Goal: Task Accomplishment & Management: Manage account settings

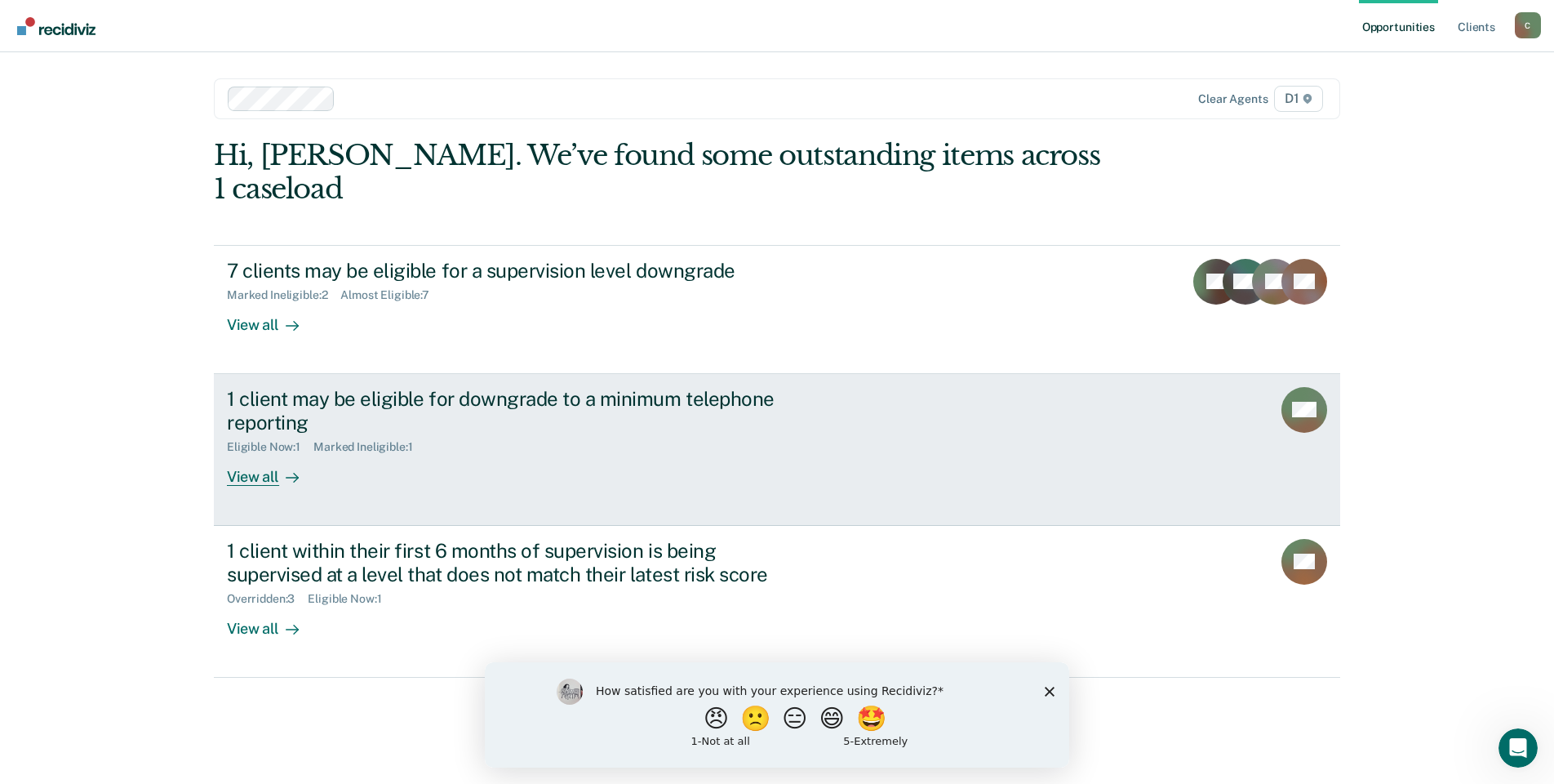
click at [451, 387] on div "1 client may be eligible for downgrade to a minimum telephone reporting" at bounding box center [514, 410] width 573 height 47
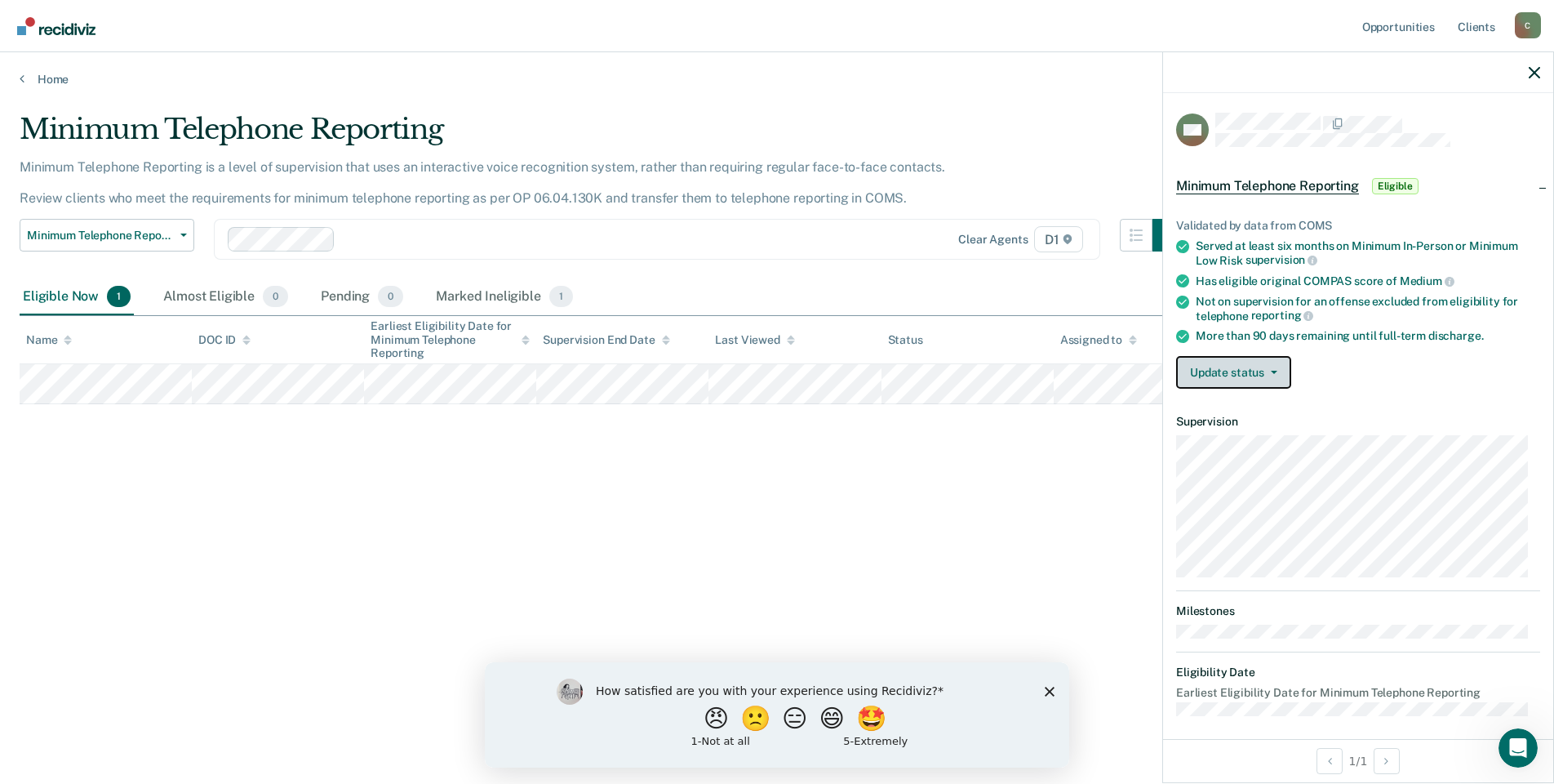
drag, startPoint x: 1285, startPoint y: 374, endPoint x: 1268, endPoint y: 377, distance: 17.3
click at [1284, 374] on button "Update status" at bounding box center [1234, 372] width 115 height 33
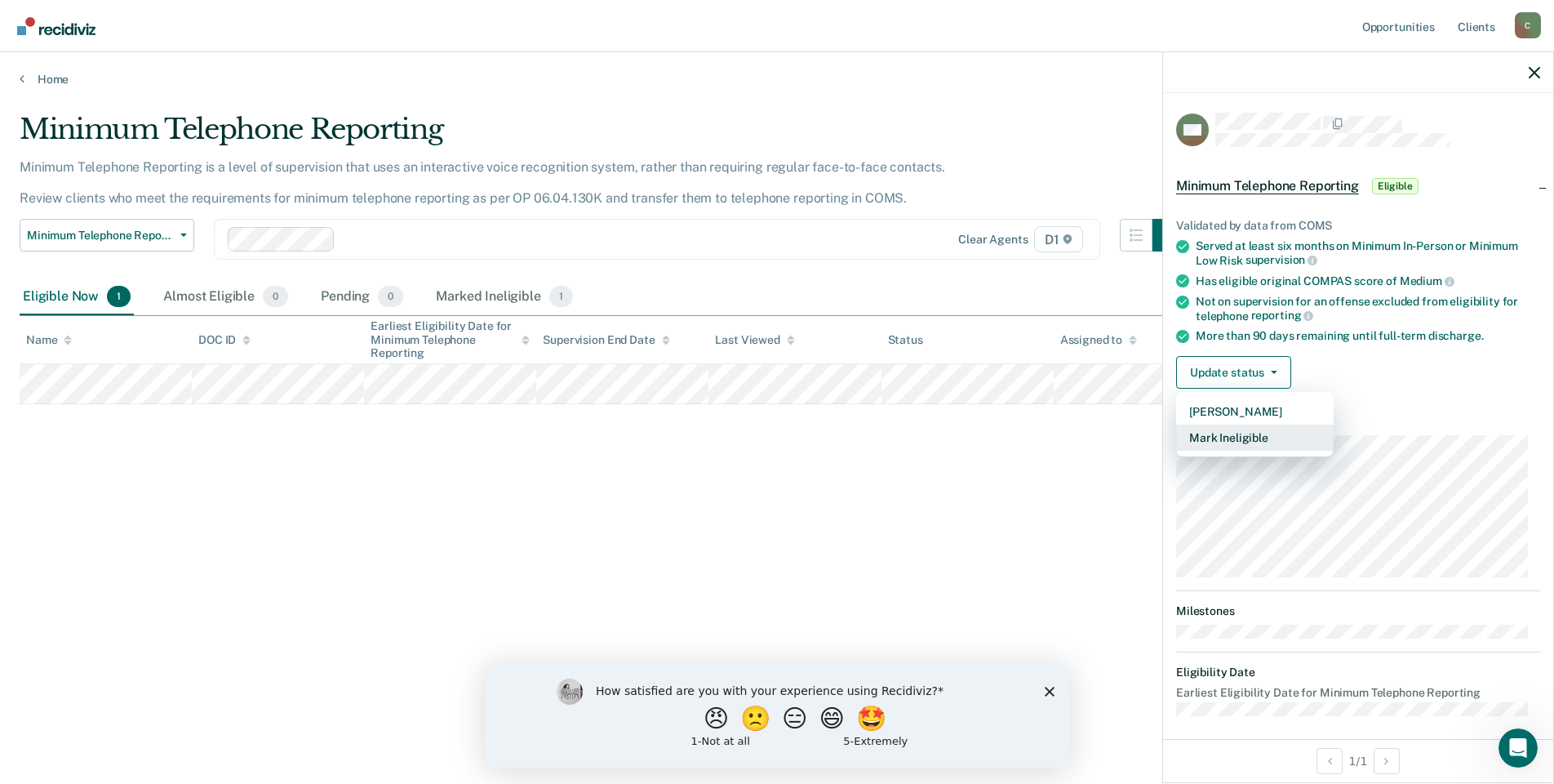
click at [1287, 439] on button "Mark Ineligible" at bounding box center [1255, 437] width 157 height 26
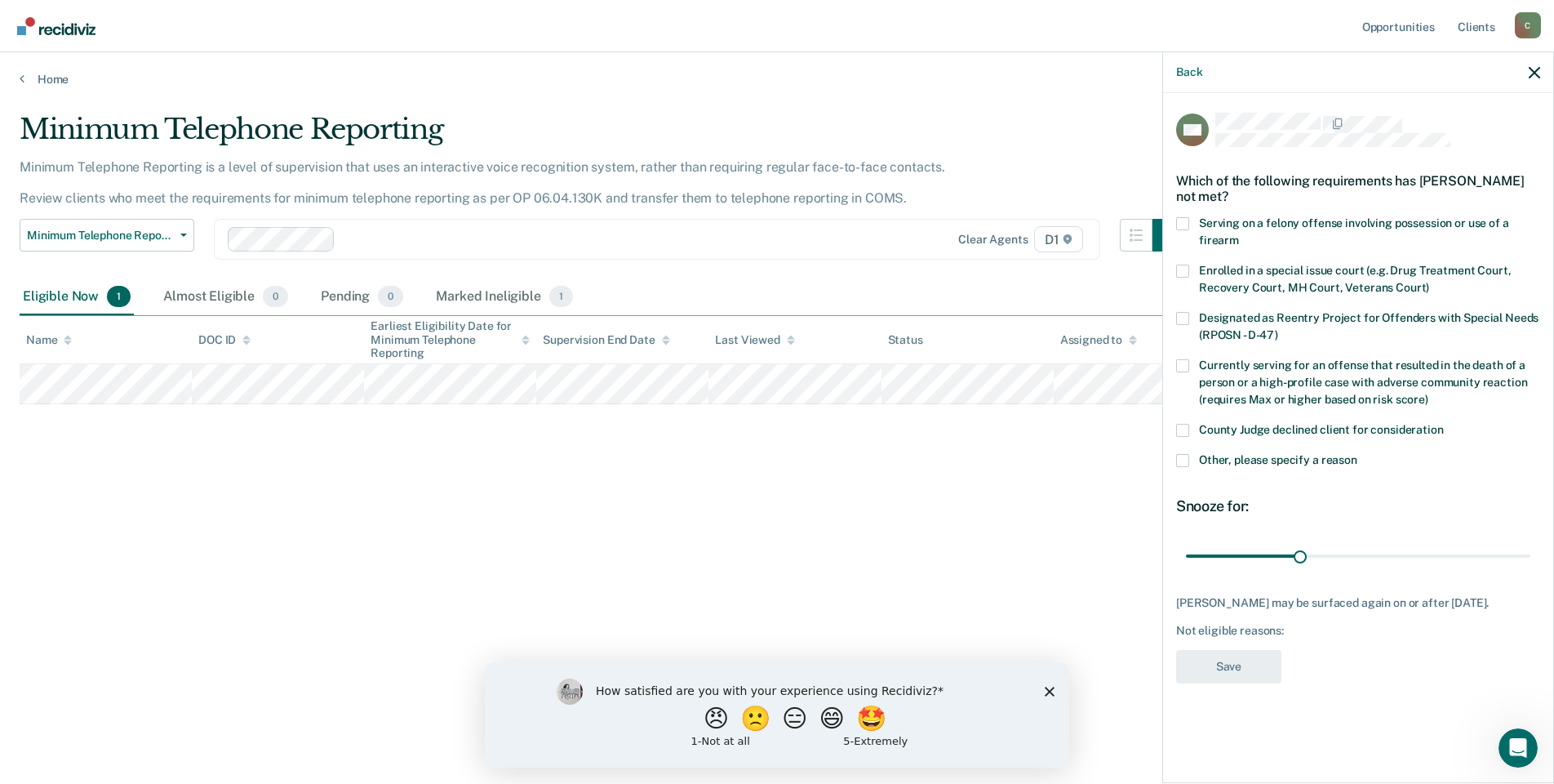
click at [1438, 428] on span "County Judge declined client for consideration" at bounding box center [1321, 429] width 244 height 13
click at [1444, 424] on input "County Judge declined client for consideration" at bounding box center [1444, 424] width 0 height 0
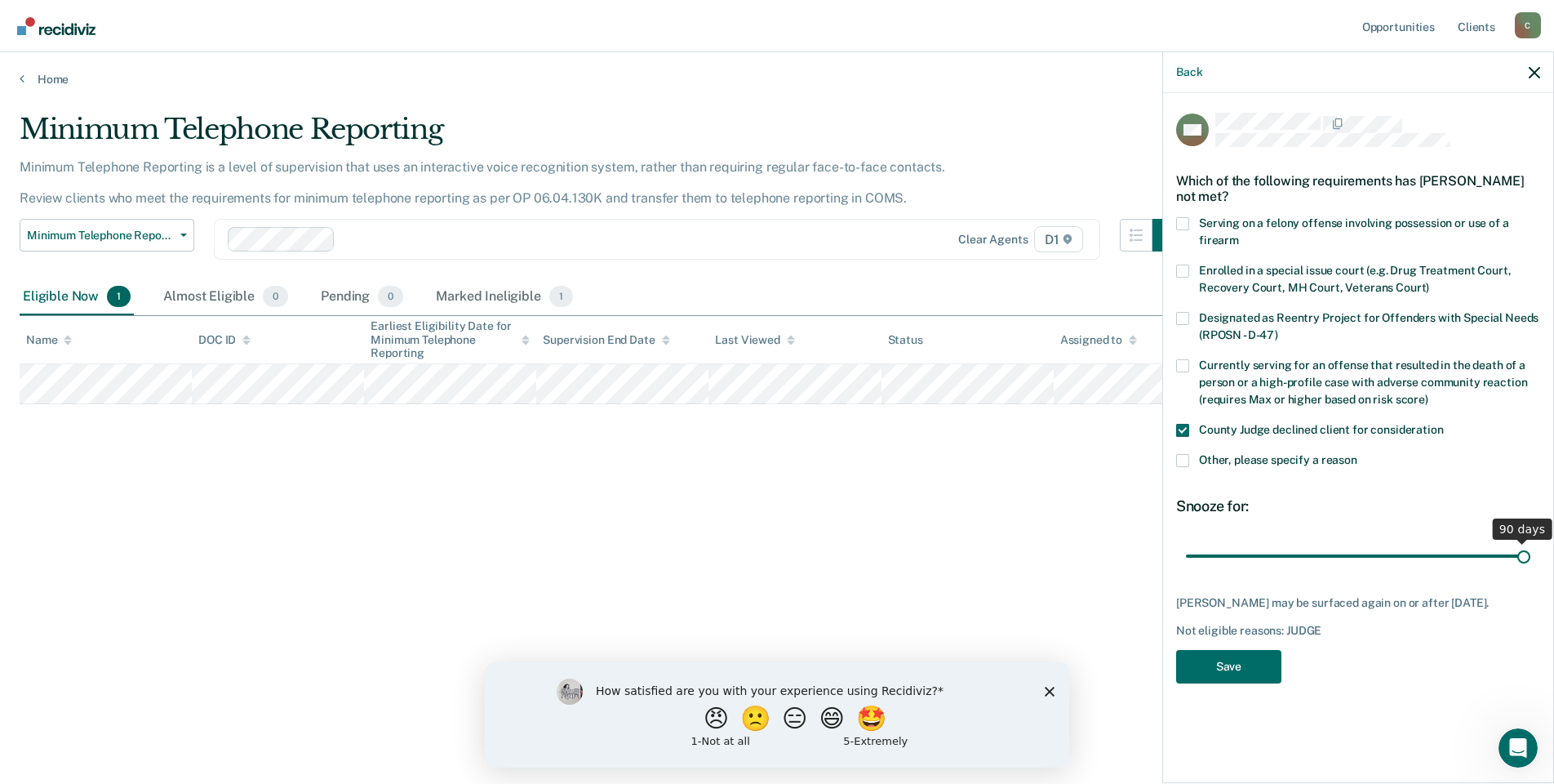
drag, startPoint x: 1301, startPoint y: 551, endPoint x: 1649, endPoint y: 558, distance: 348.1
type input "90"
click at [1531, 558] on input "range" at bounding box center [1357, 556] width 344 height 29
click at [1255, 680] on button "Save" at bounding box center [1229, 666] width 105 height 34
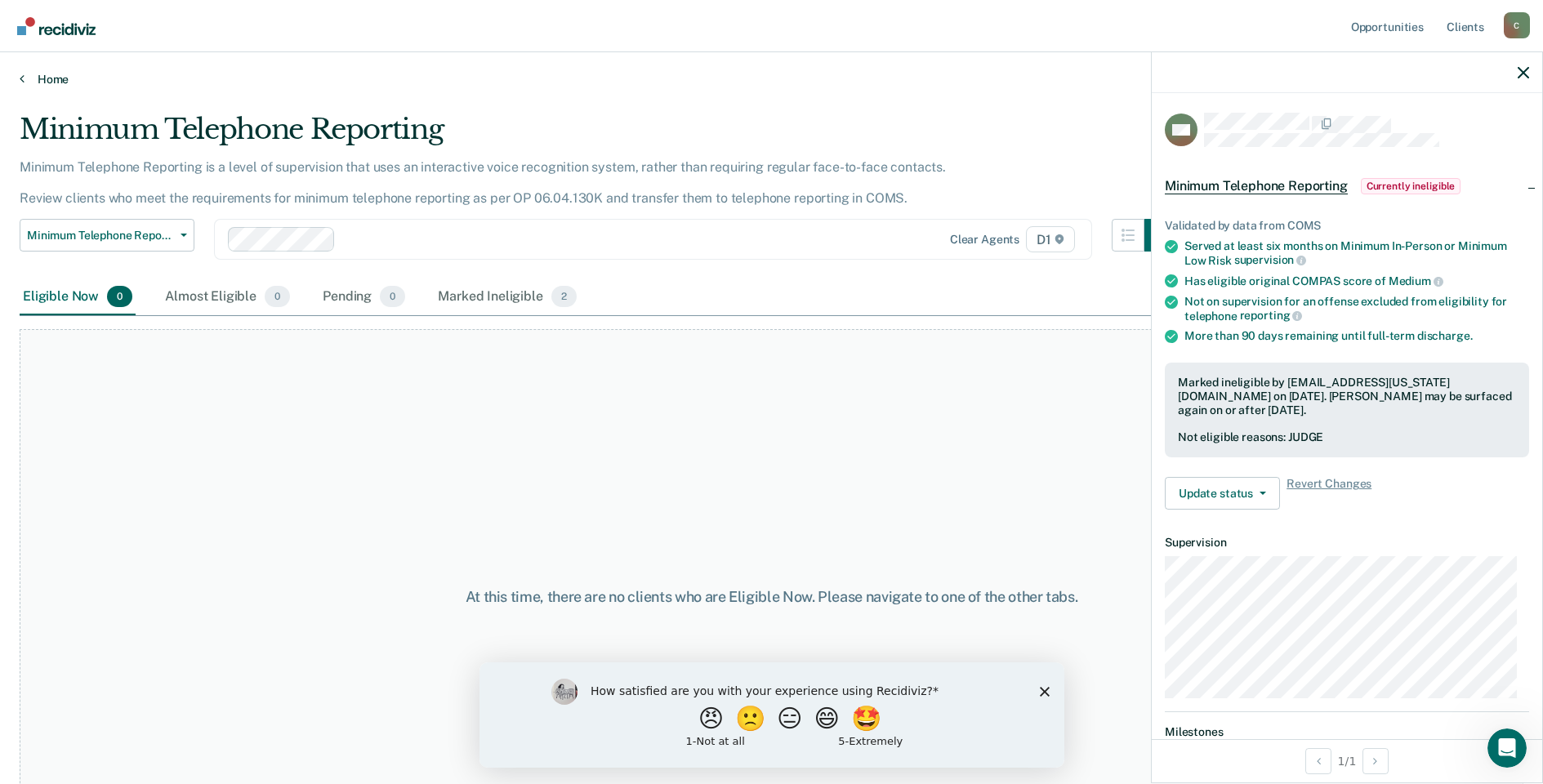
click at [41, 79] on link "Home" at bounding box center [771, 79] width 1504 height 14
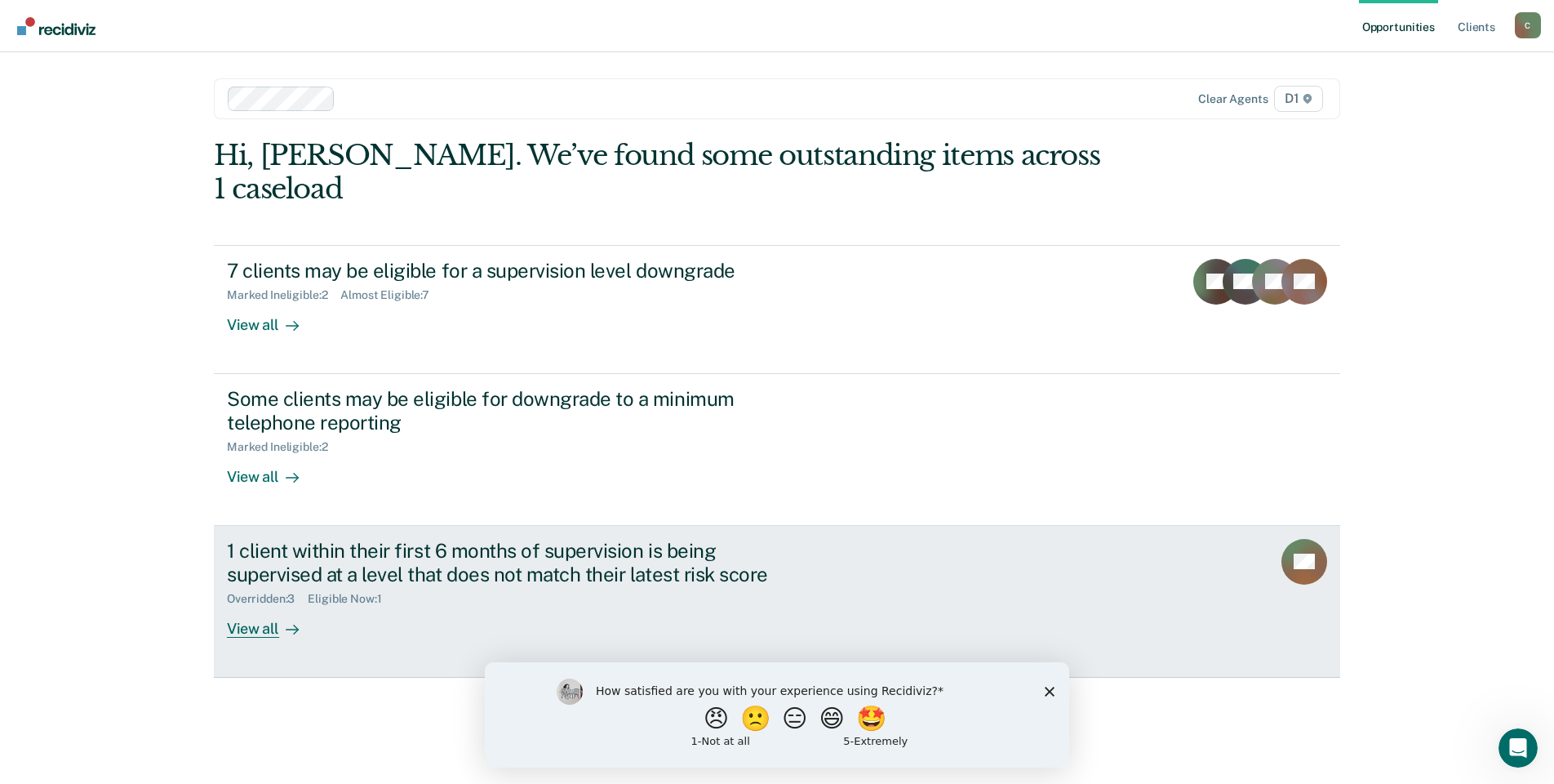
click at [322, 588] on div "1 client within their first 6 months of supervision is being supervised at a le…" at bounding box center [533, 588] width 613 height 99
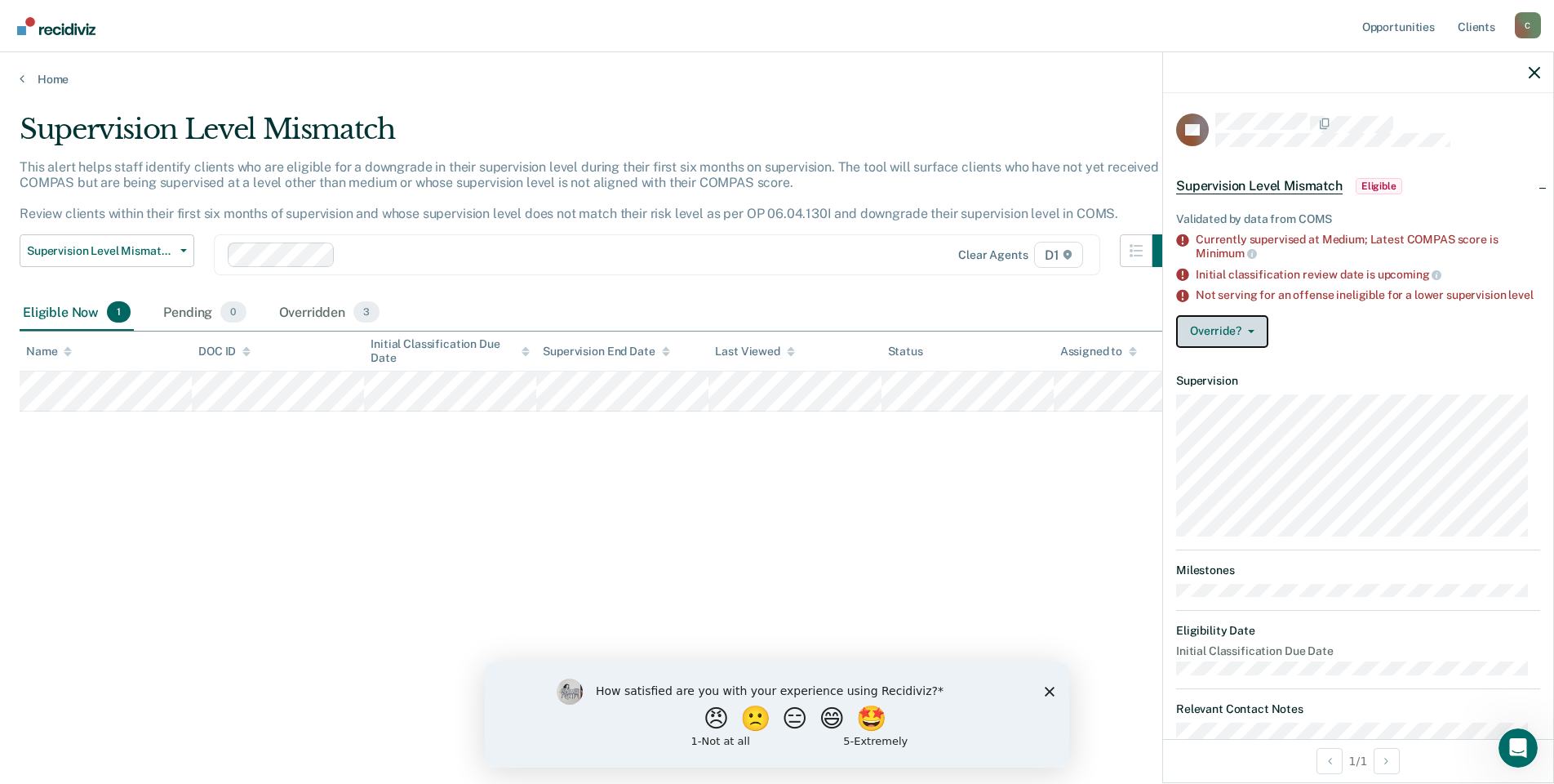
click at [1223, 346] on button "Override?" at bounding box center [1222, 332] width 92 height 33
click at [1277, 409] on button "[PERSON_NAME]" at bounding box center [1255, 396] width 157 height 26
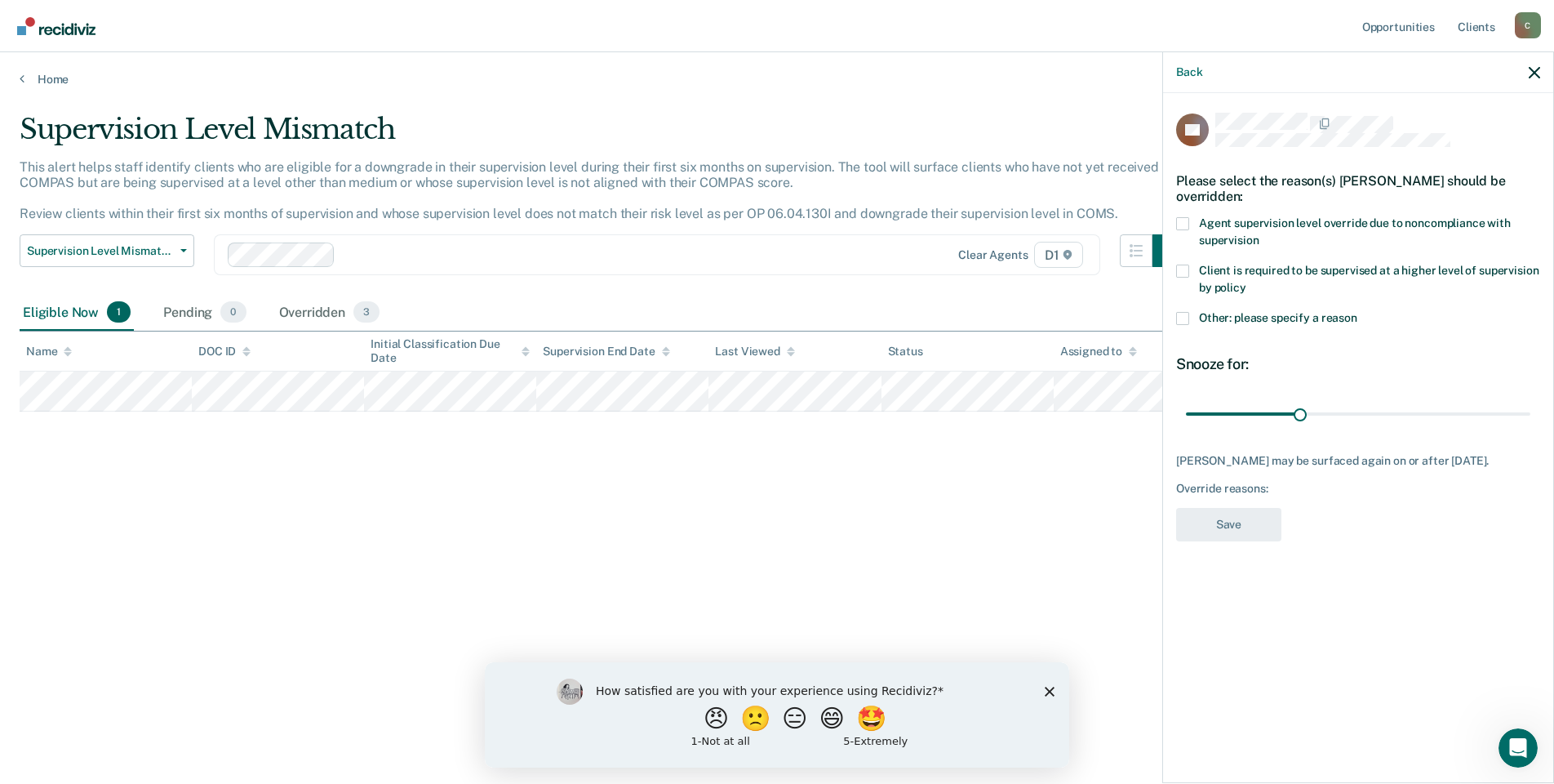
click at [1504, 278] on label "Client is required to be supervised at a higher level of supervision by policy" at bounding box center [1358, 282] width 364 height 35
click at [1246, 282] on input "Client is required to be supervised at a higher level of supervision by policy" at bounding box center [1246, 282] width 0 height 0
click at [1295, 274] on span "Client is required to be supervised at a higher level of supervision by policy" at bounding box center [1369, 279] width 339 height 31
click at [1246, 282] on input "Client is required to be supervised at a higher level of supervision by policy" at bounding box center [1246, 282] width 0 height 0
click at [1235, 219] on span "Agent supervision level override due to noncompliance with supervision" at bounding box center [1355, 232] width 312 height 31
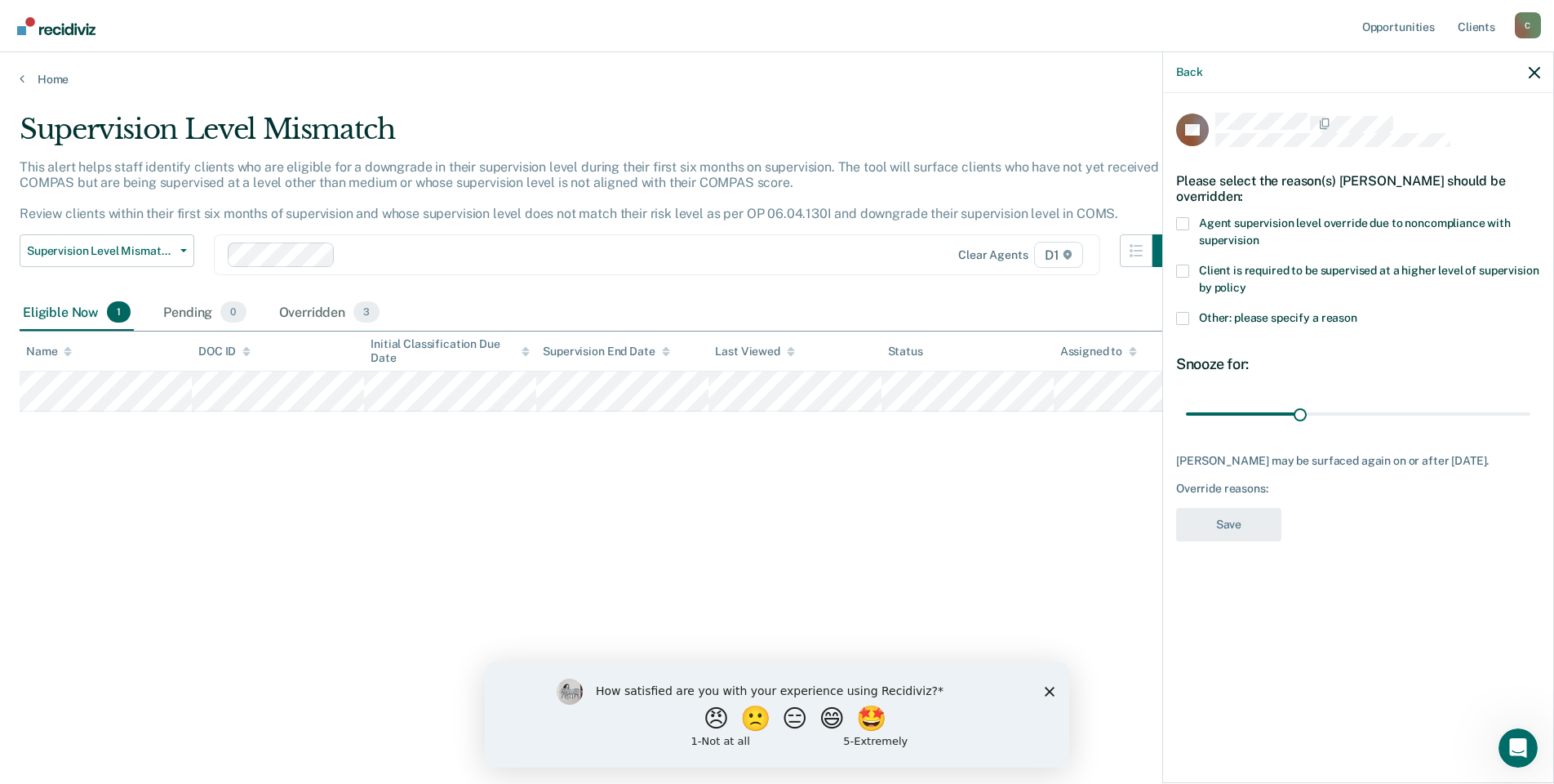
click at [1259, 234] on input "Agent supervision level override due to noncompliance with supervision" at bounding box center [1259, 234] width 0 height 0
drag, startPoint x: 1297, startPoint y: 413, endPoint x: 1644, endPoint y: 372, distance: 349.4
type input "90"
click at [1531, 399] on input "range" at bounding box center [1357, 413] width 344 height 29
click at [1238, 503] on div "CR Please select the reason(s) [PERSON_NAME] should be overridden: Agent superv…" at bounding box center [1358, 332] width 364 height 438
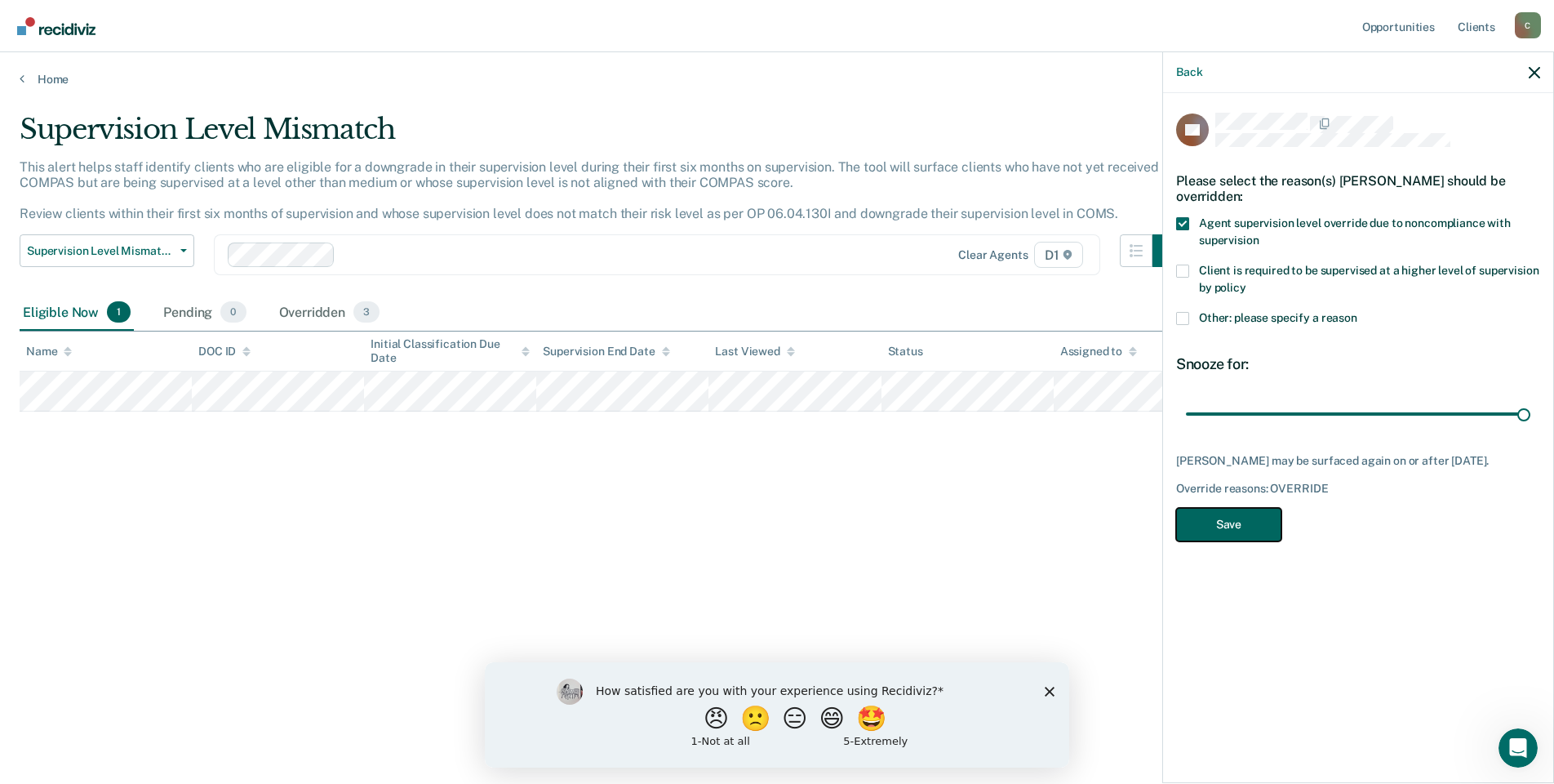
click at [1230, 516] on button "Save" at bounding box center [1229, 524] width 105 height 34
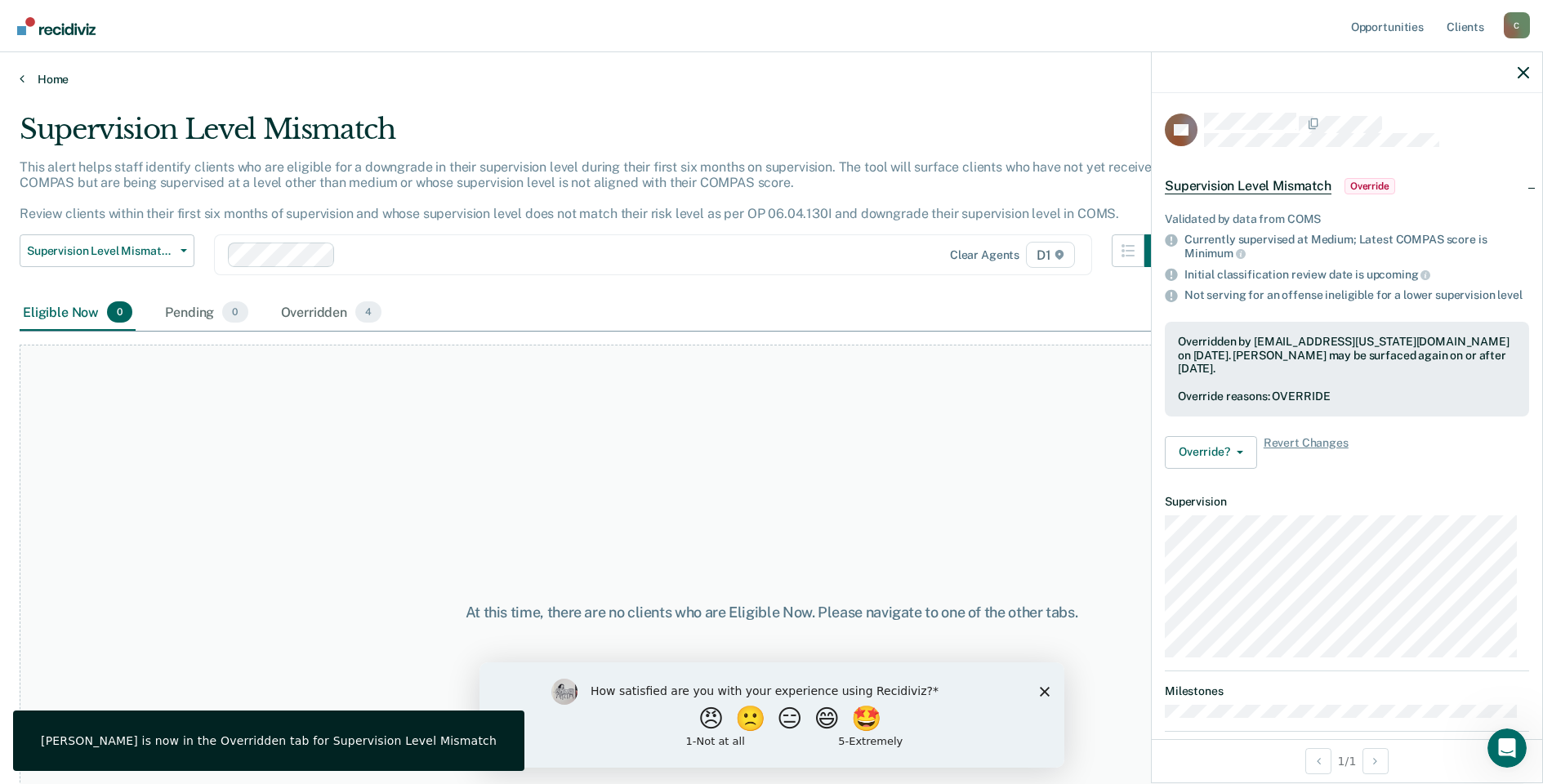
click at [38, 82] on link "Home" at bounding box center [771, 79] width 1504 height 14
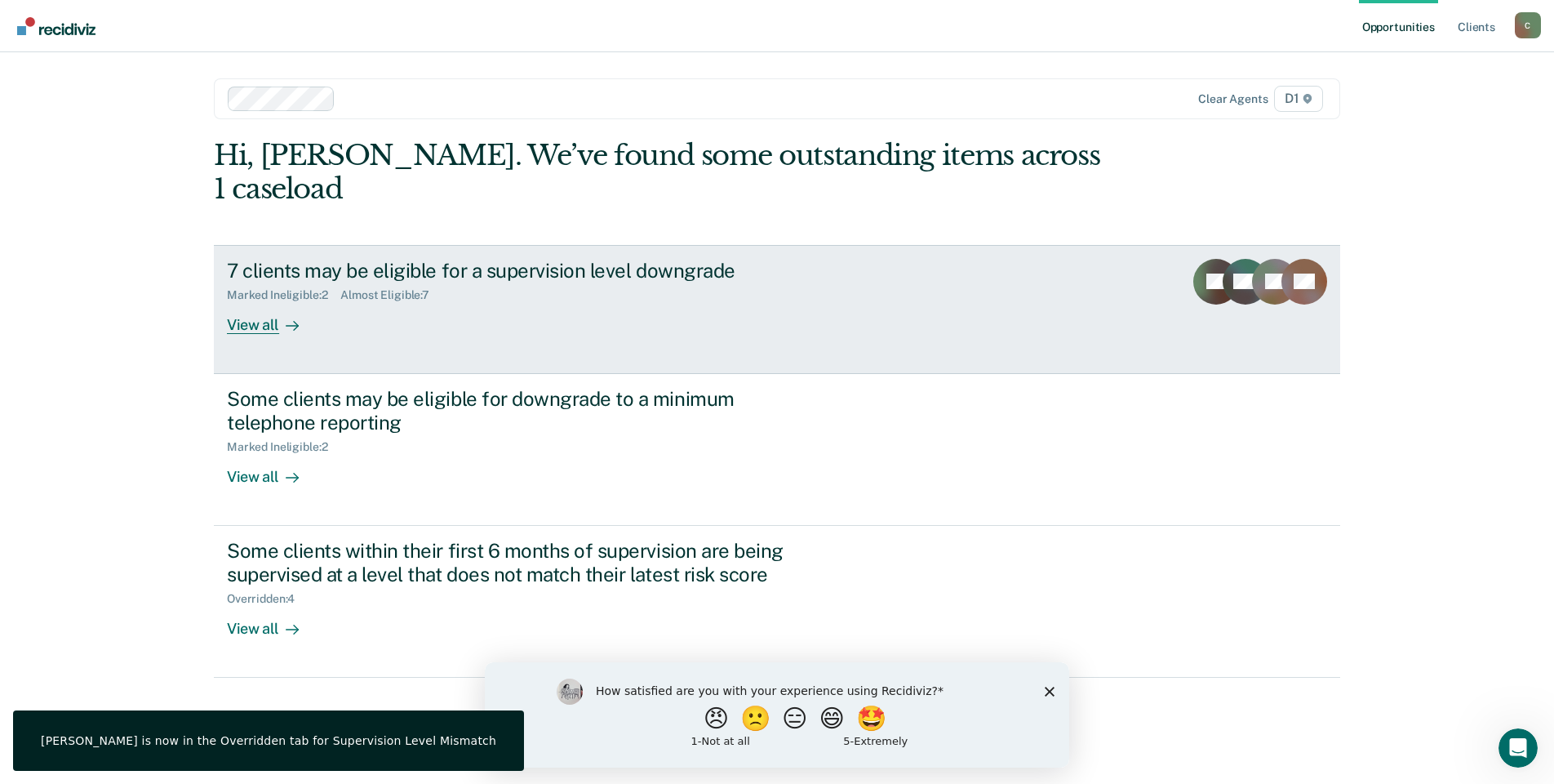
click at [329, 278] on div "7 clients may be eligible for a supervision level downgrade Marked Ineligible :…" at bounding box center [533, 296] width 613 height 75
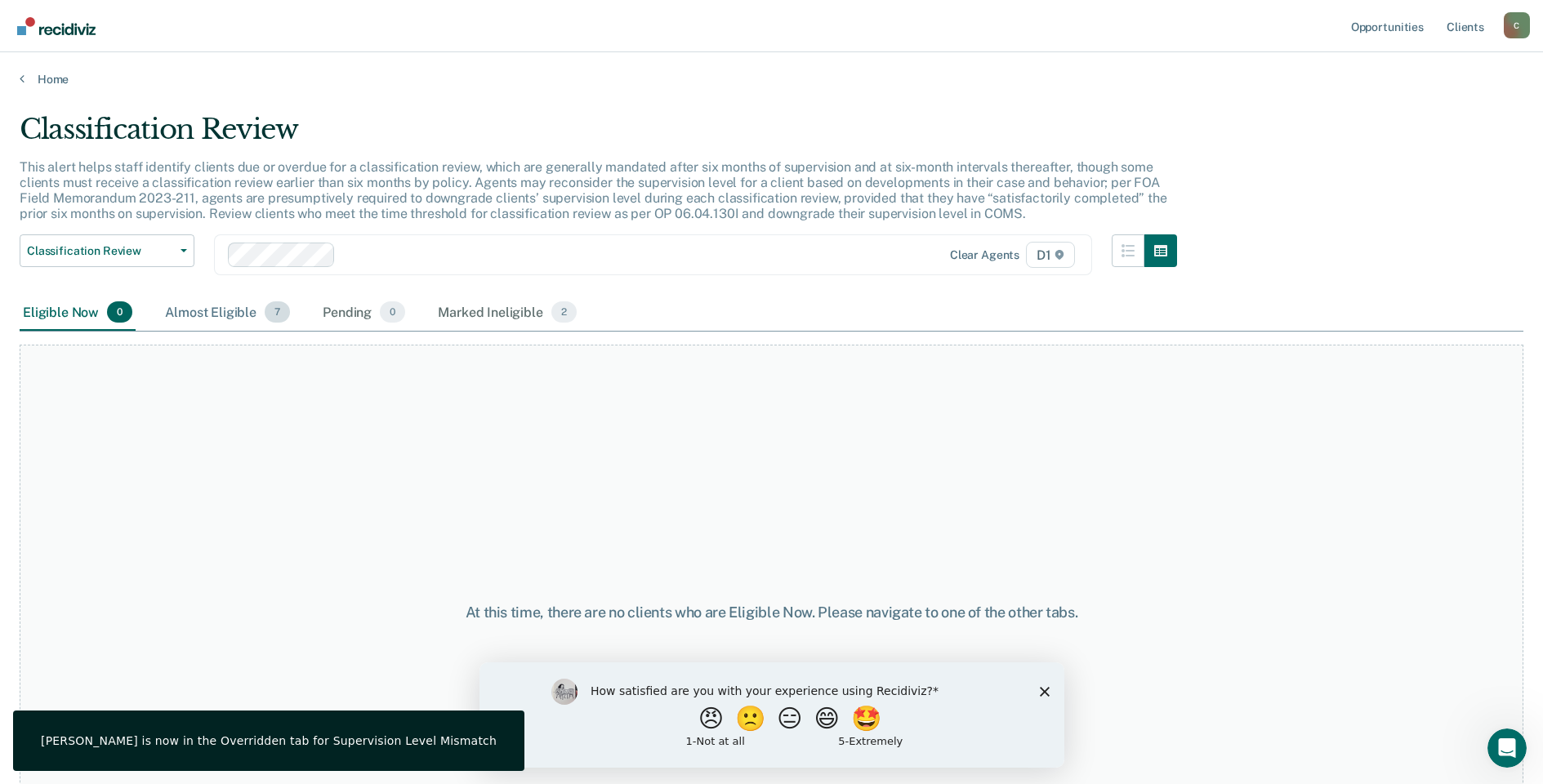
click at [202, 308] on div "Almost Eligible 7" at bounding box center [227, 311] width 131 height 35
